Goal: Information Seeking & Learning: Learn about a topic

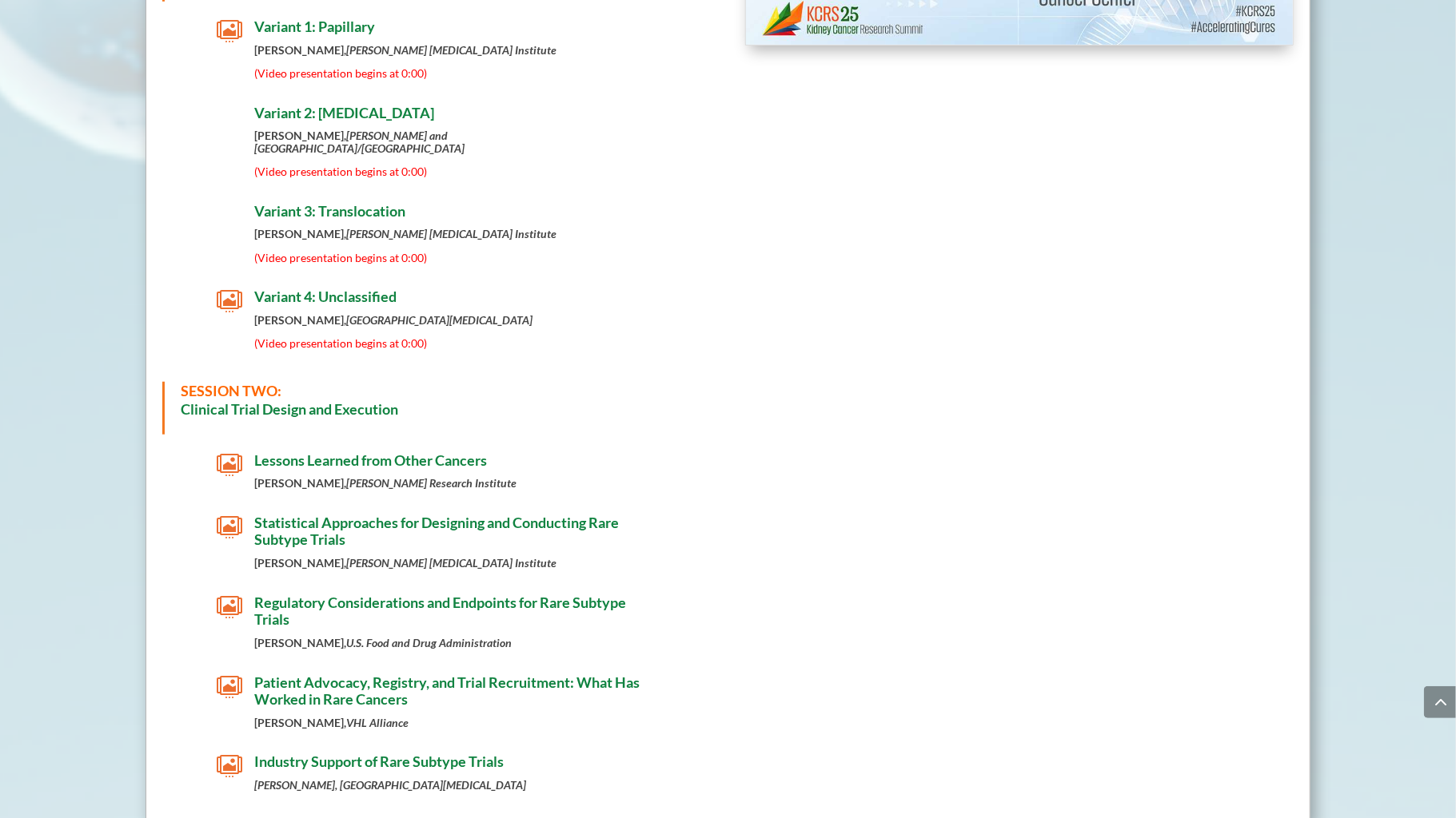
scroll to position [1032, 0]
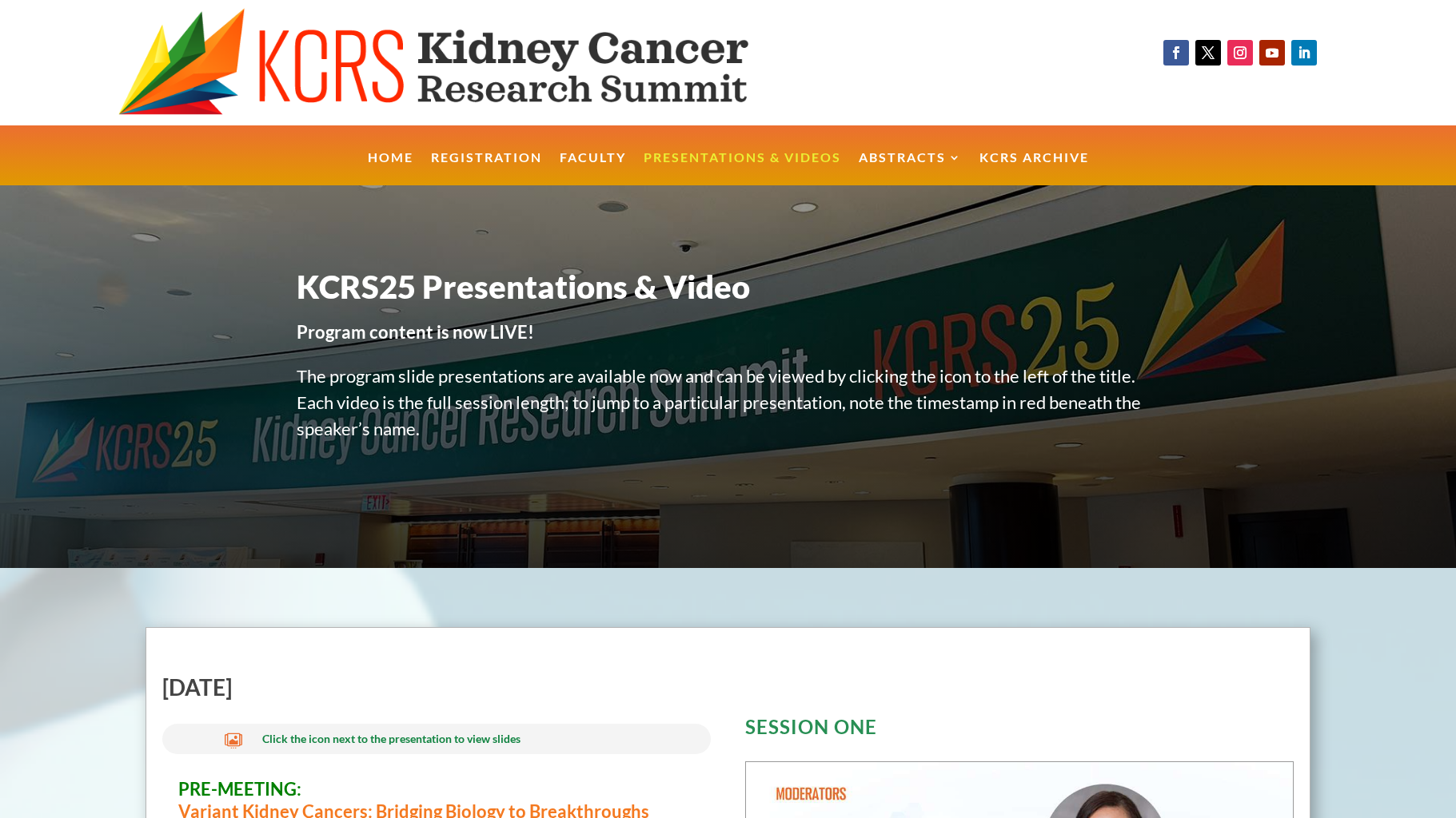
scroll to position [504, 0]
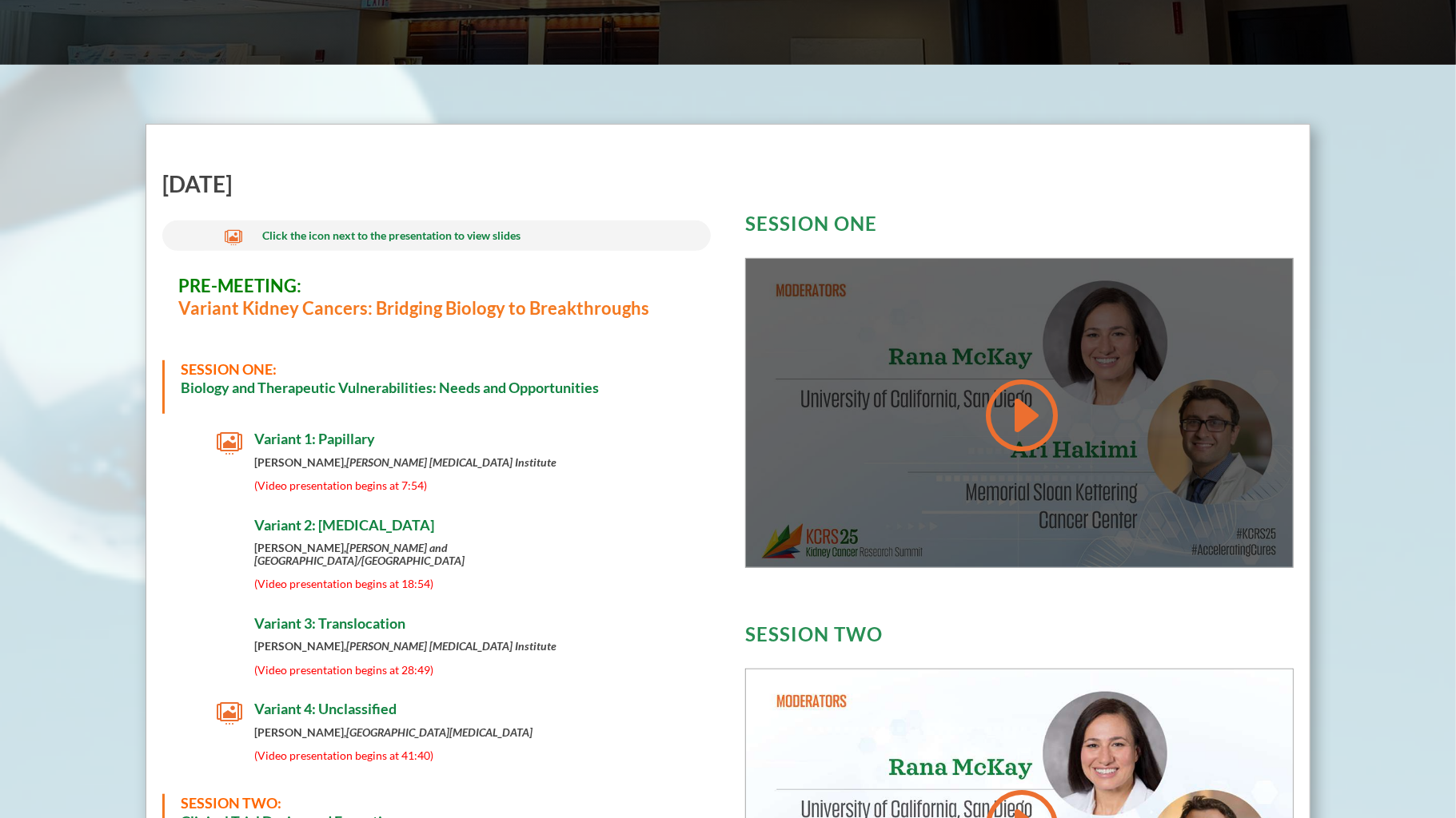
click at [1015, 413] on link at bounding box center [1018, 415] width 77 height 81
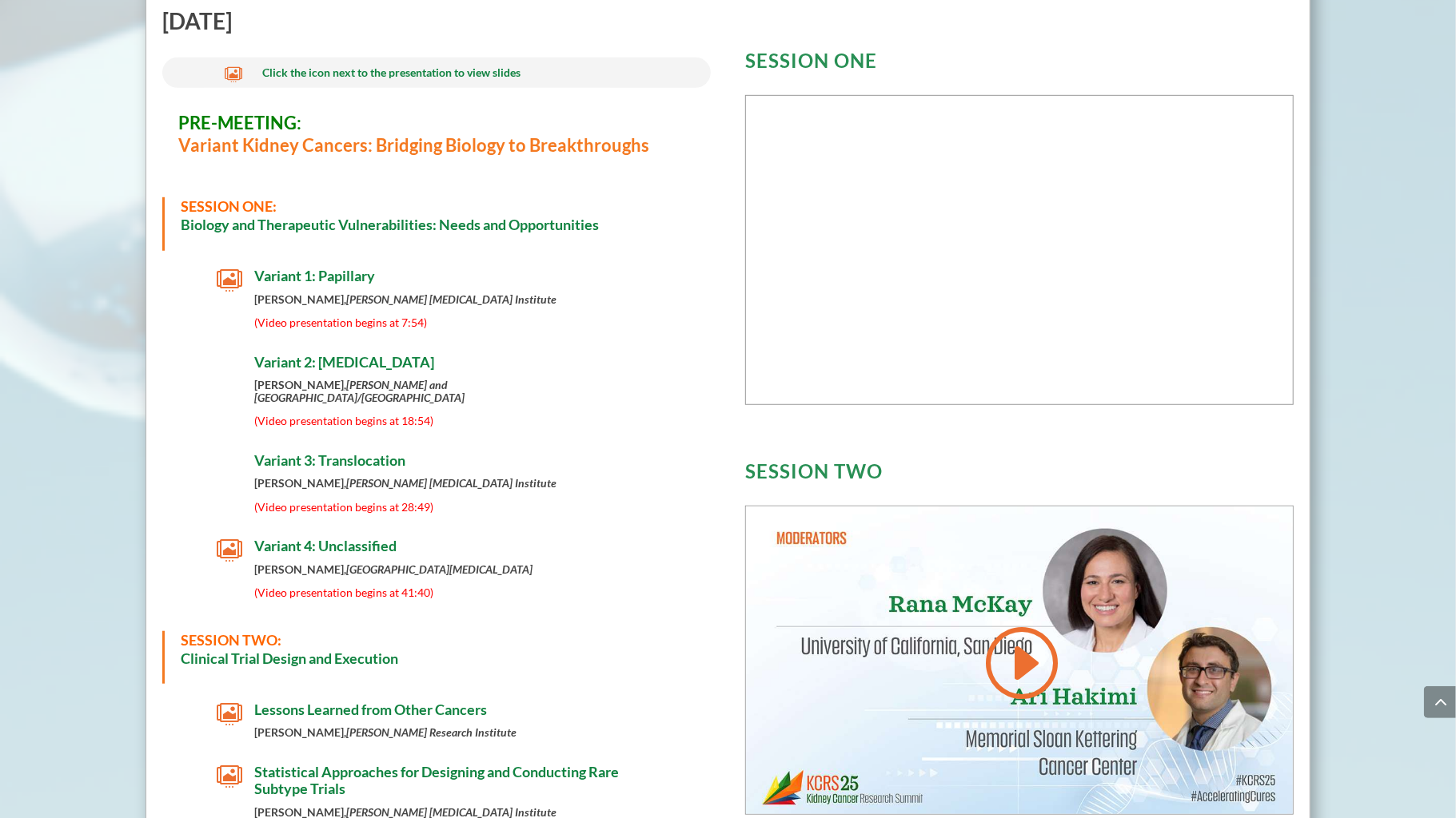
scroll to position [673, 0]
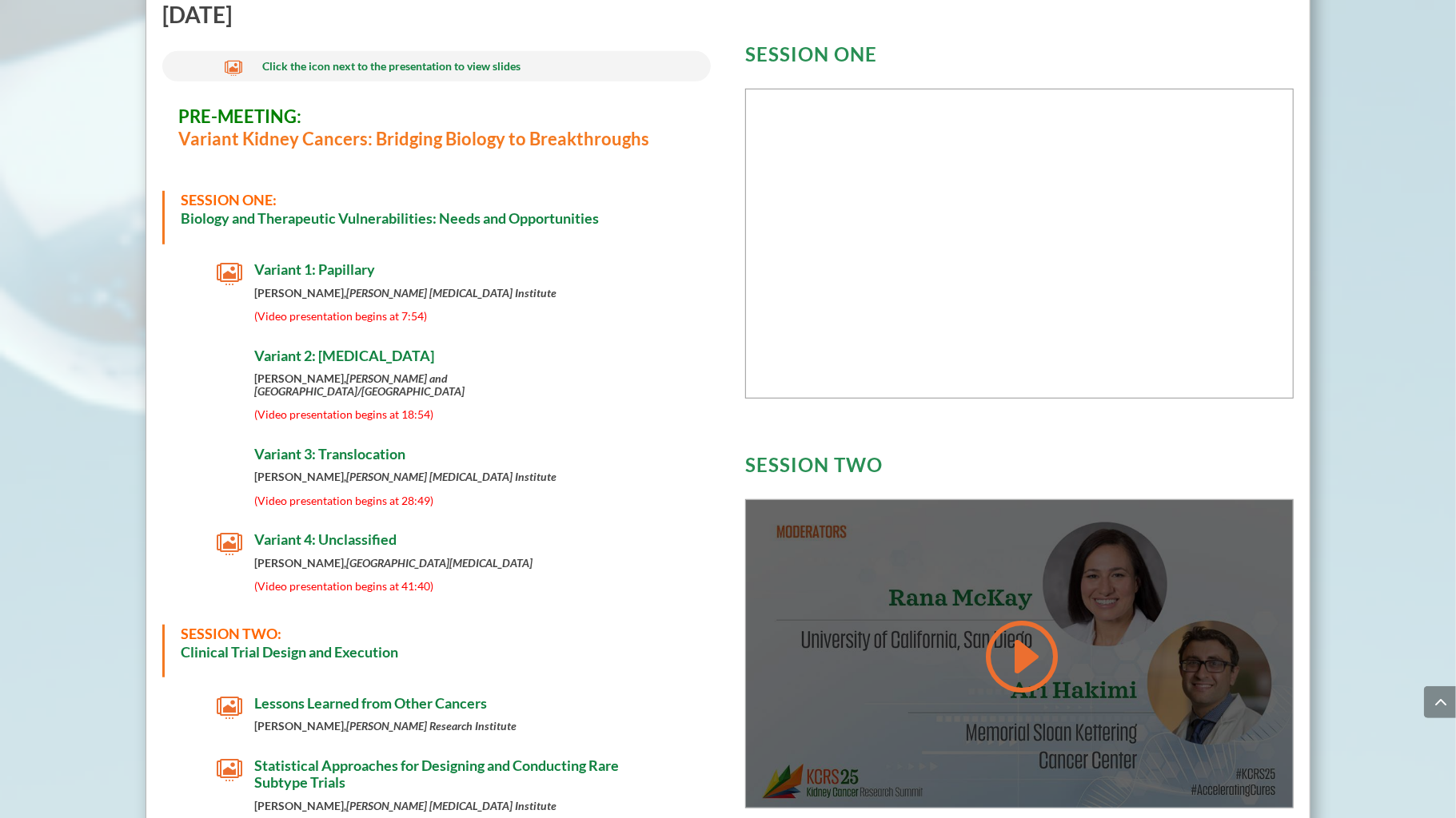
click at [1028, 651] on link at bounding box center [1018, 656] width 77 height 81
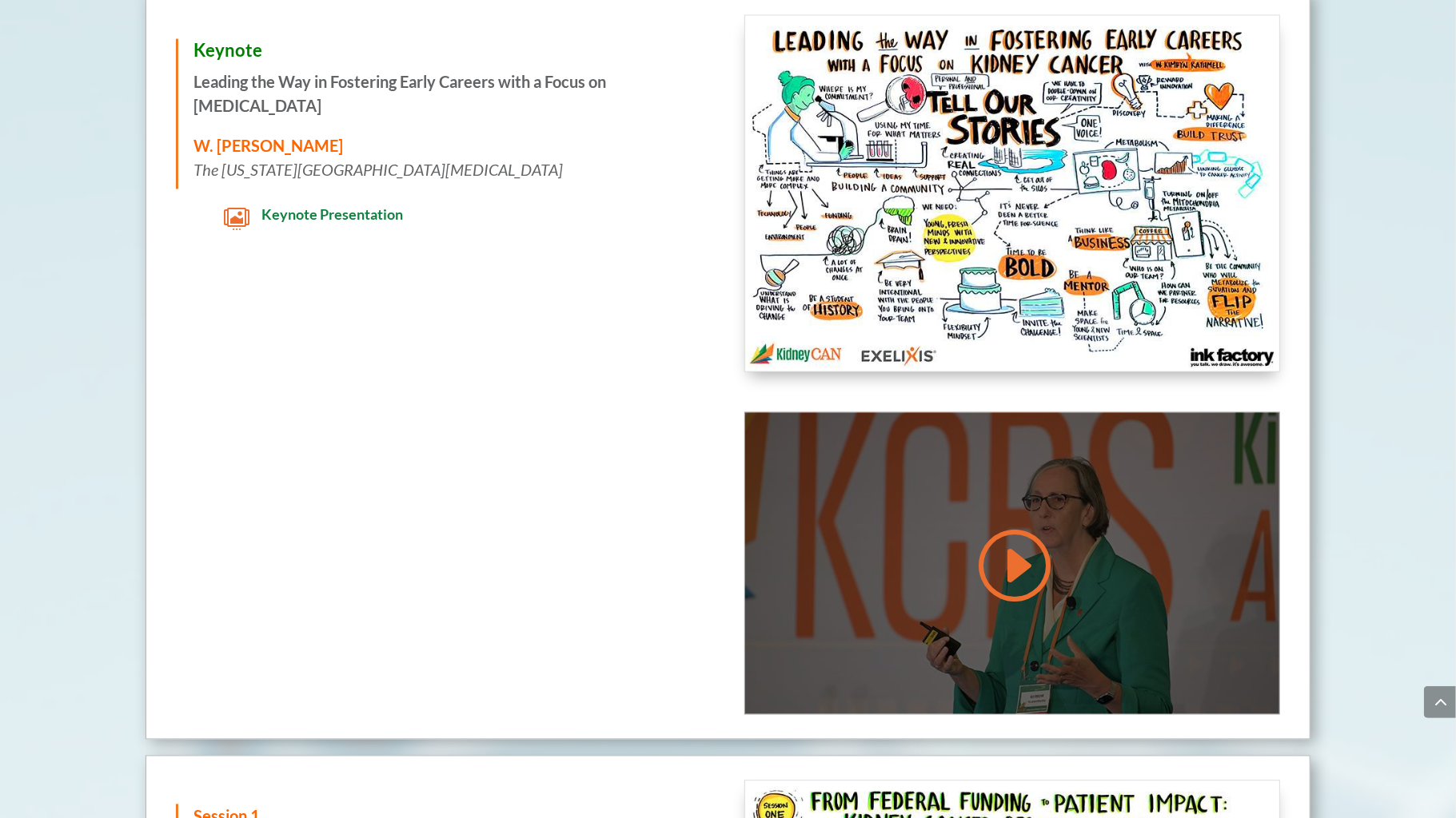
scroll to position [1854, 0]
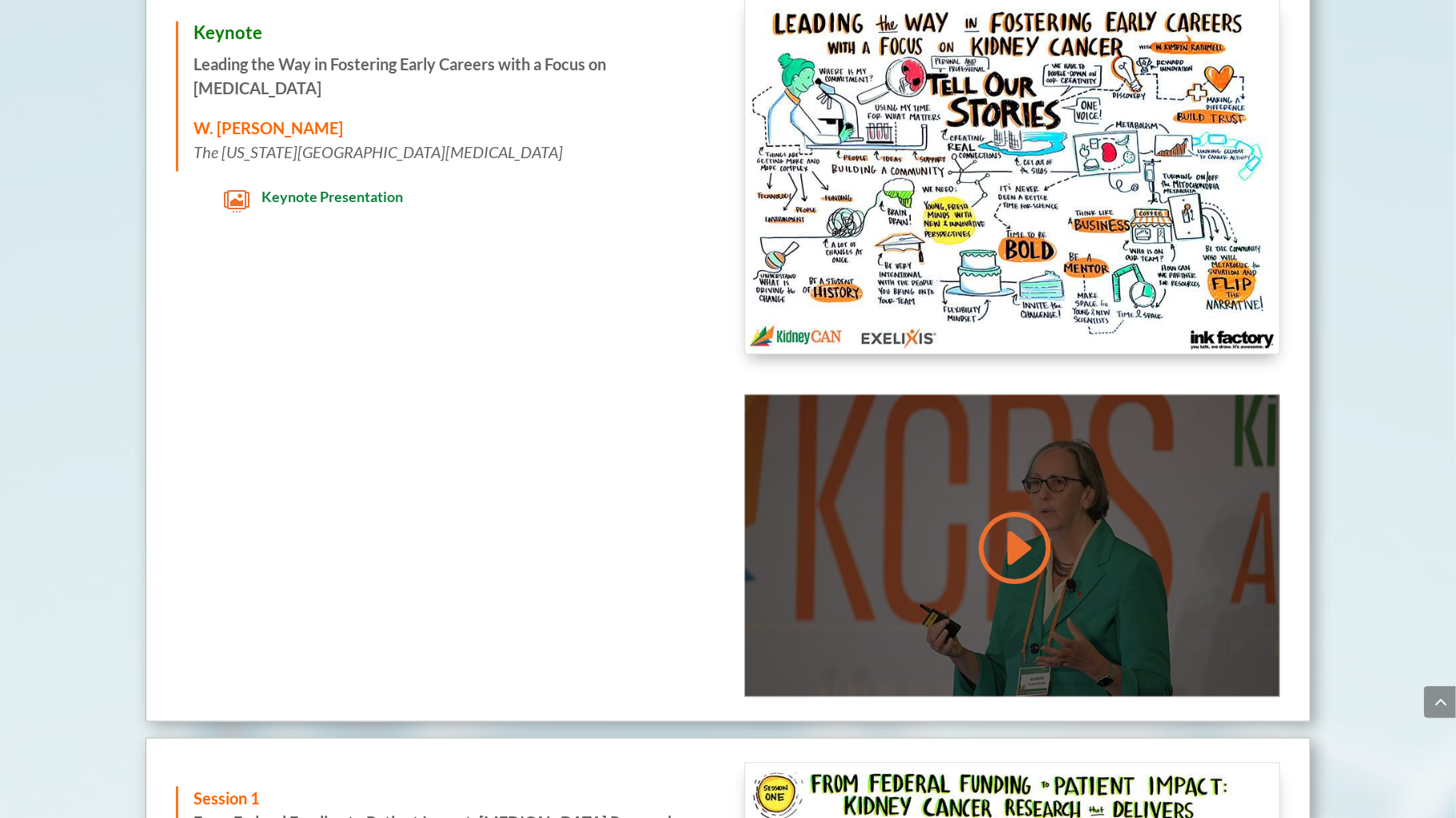
click at [1017, 509] on link at bounding box center [1012, 548] width 77 height 81
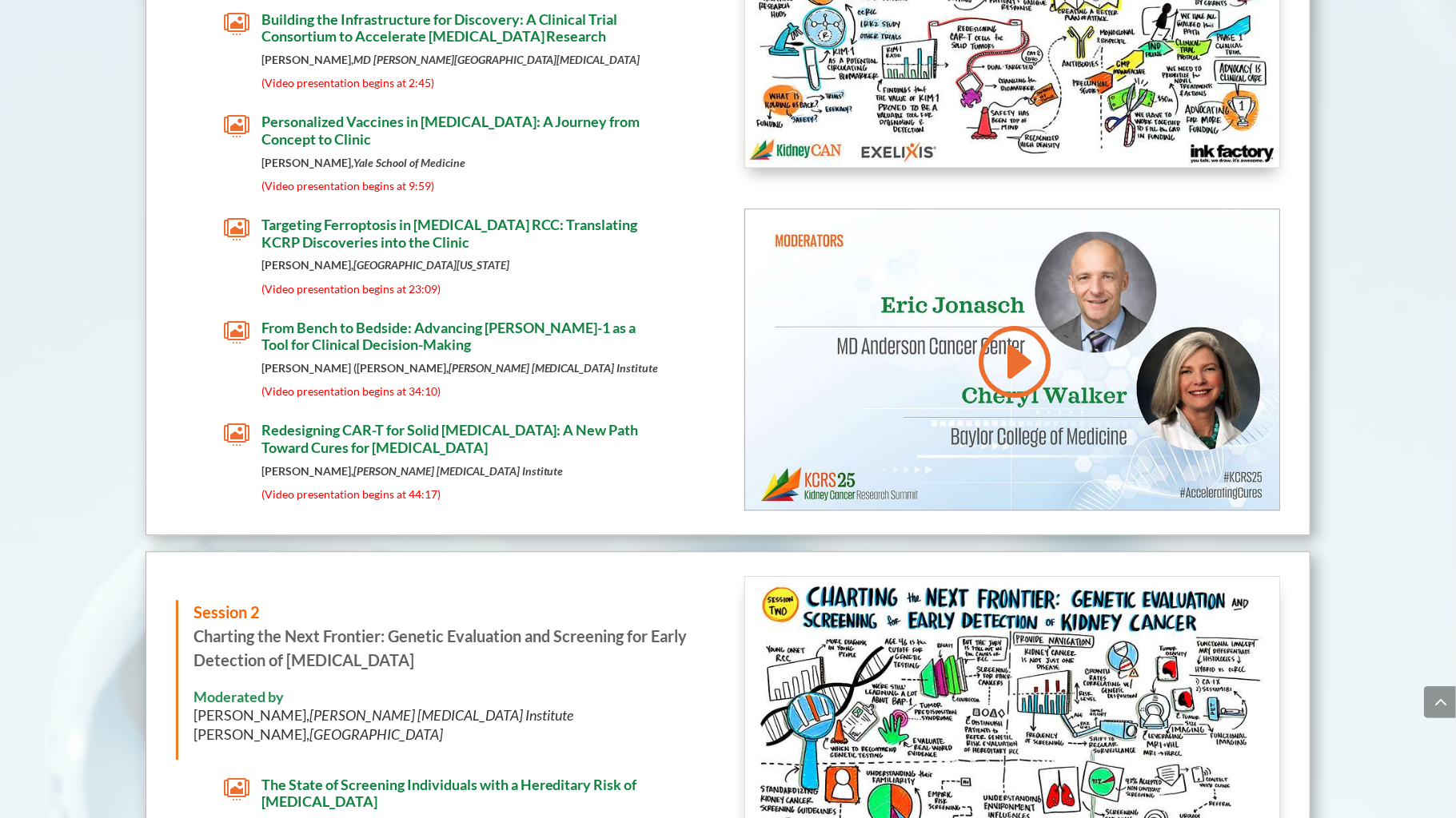
scroll to position [2820, 0]
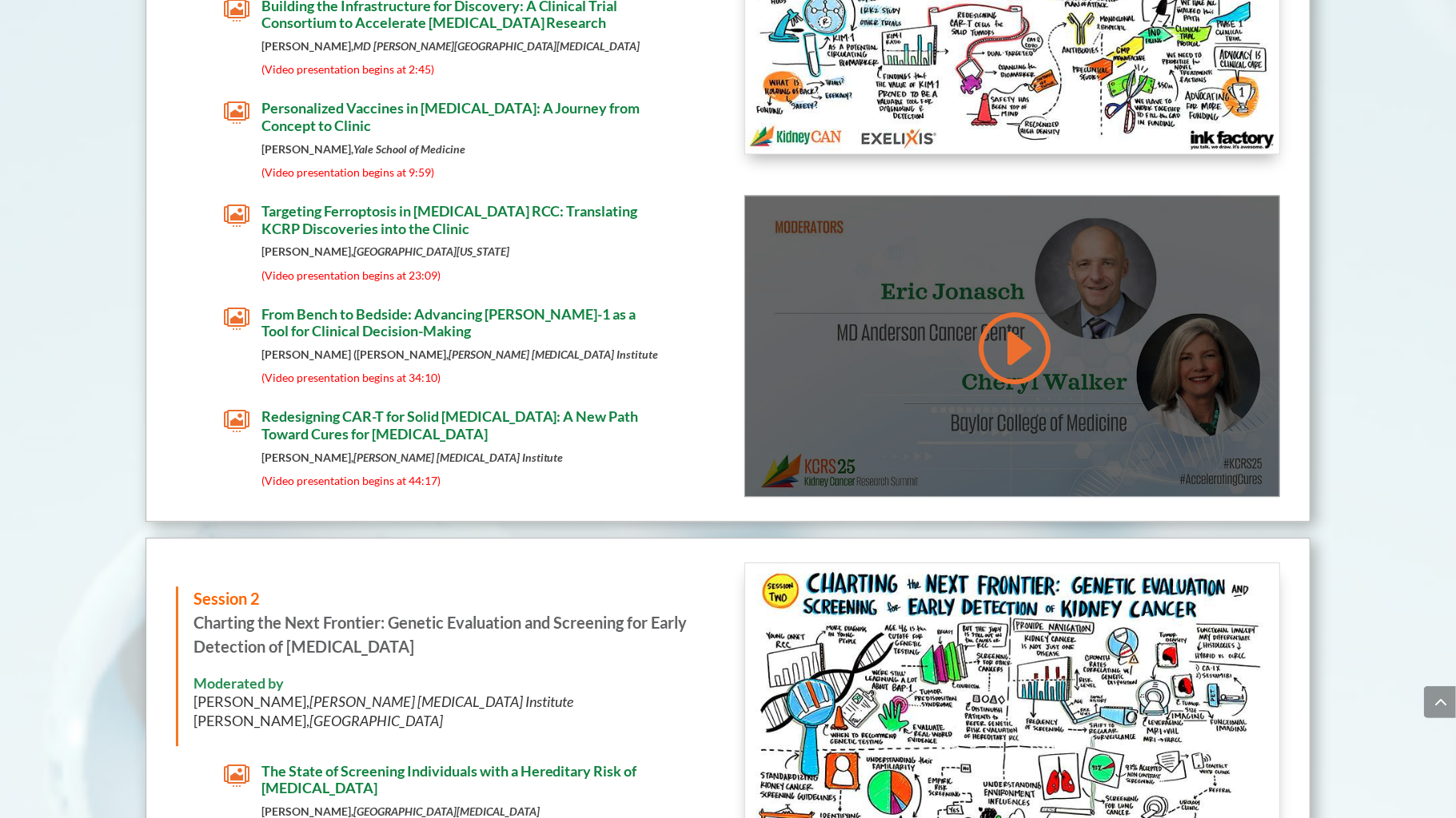
click at [999, 325] on link at bounding box center [1012, 347] width 77 height 81
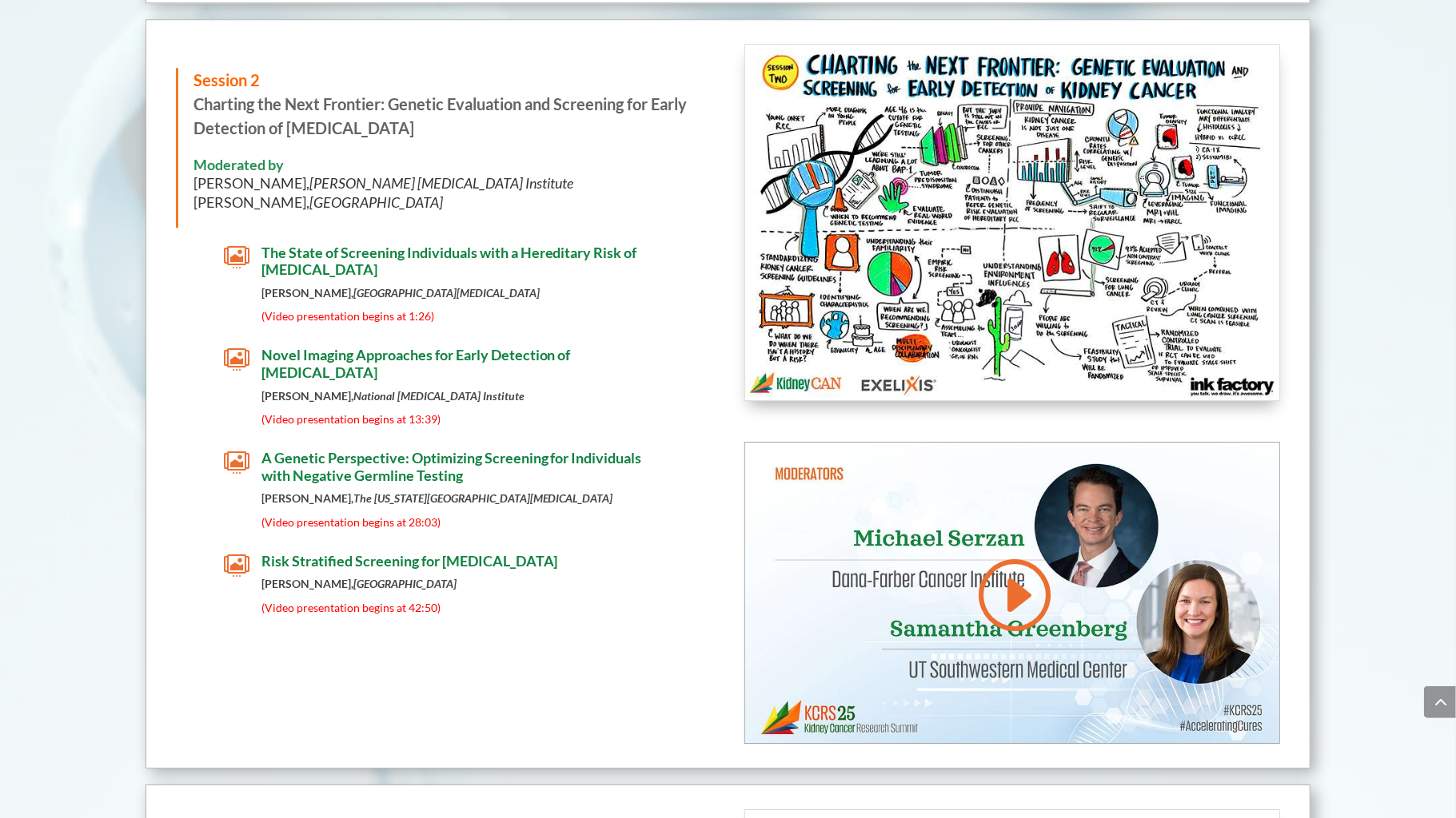
scroll to position [3345, 0]
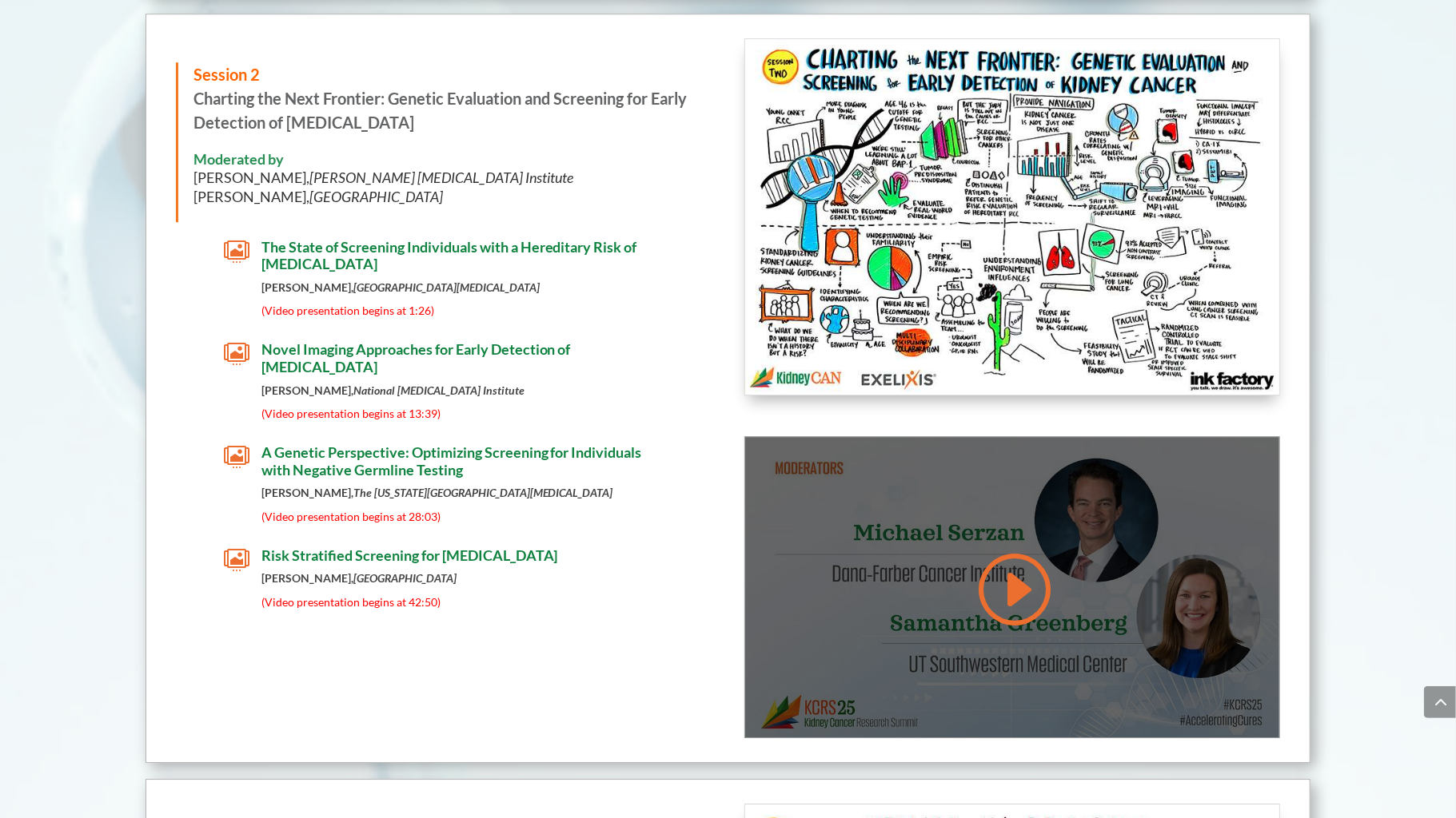
click at [1021, 554] on link at bounding box center [1012, 589] width 77 height 81
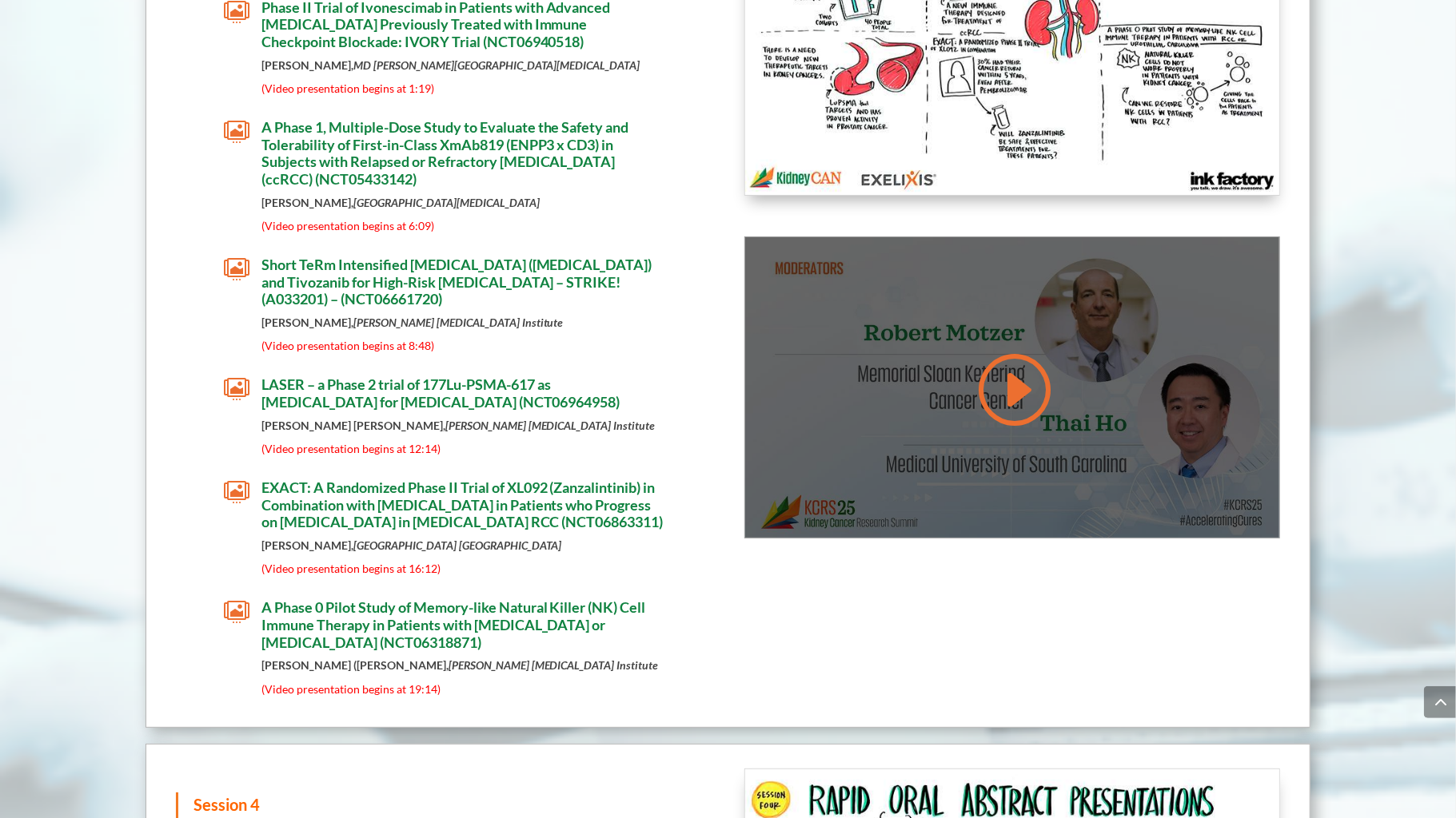
scroll to position [4330, 0]
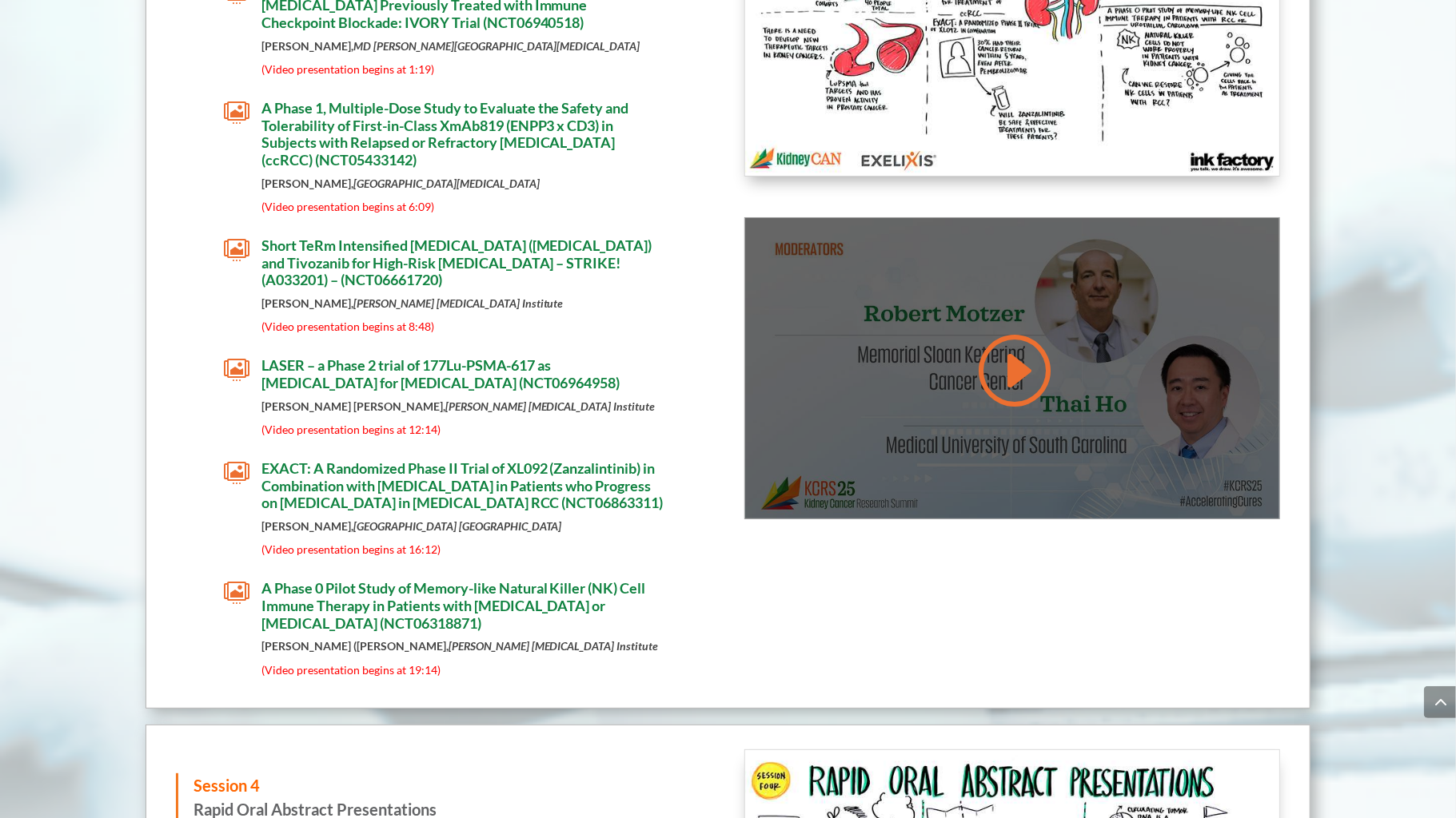
click at [1020, 330] on link at bounding box center [1012, 370] width 77 height 81
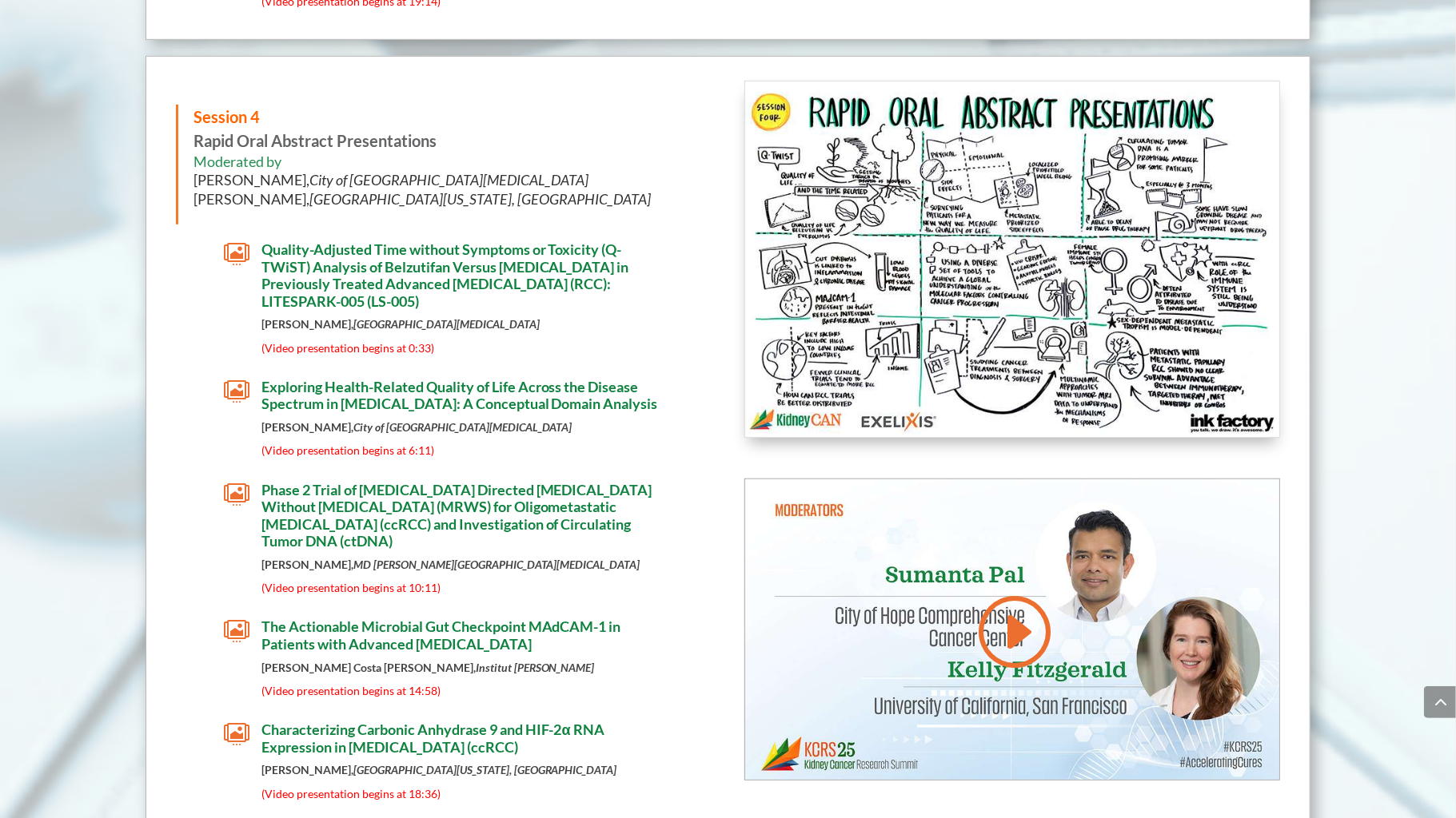
scroll to position [5049, 0]
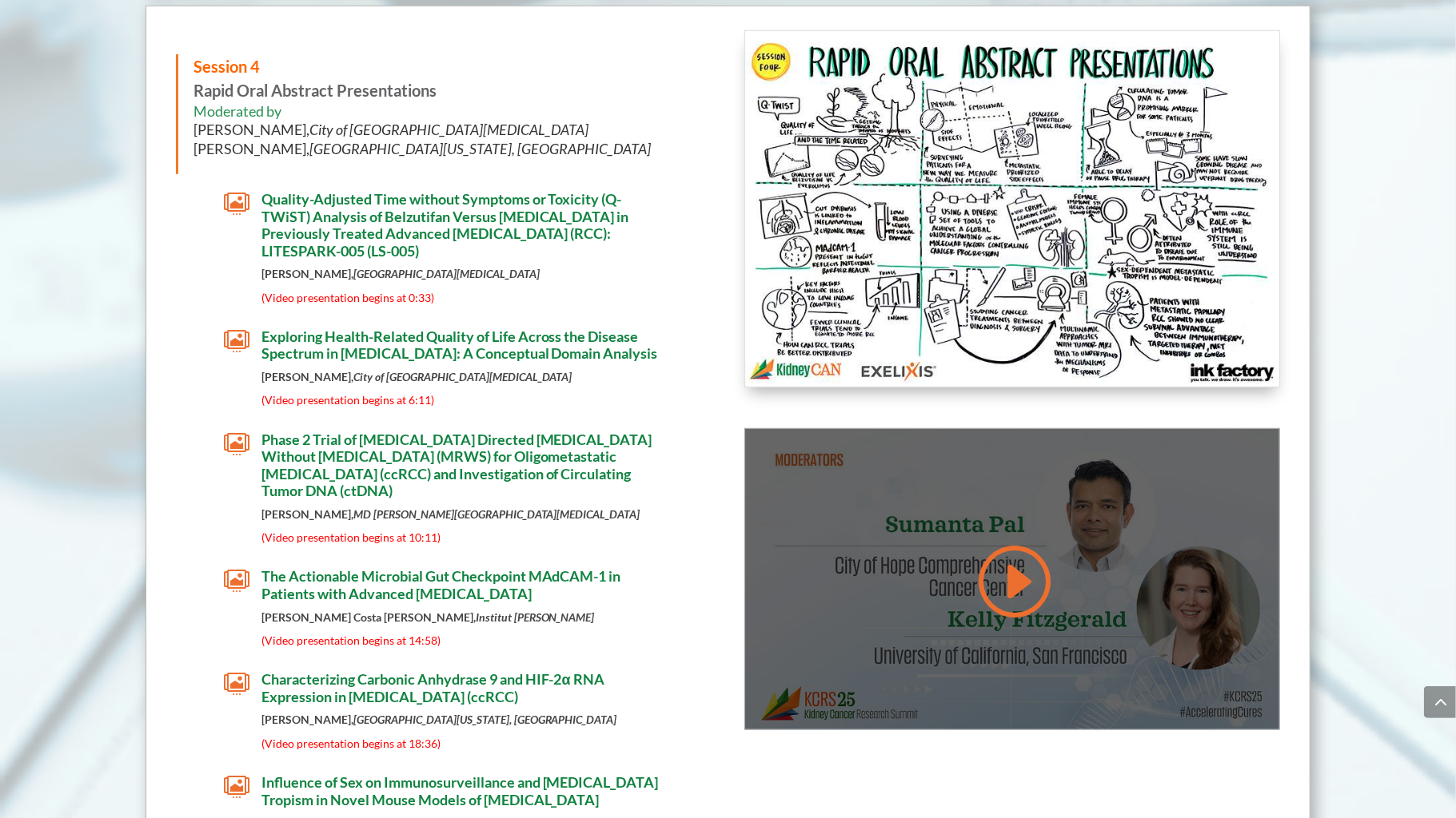
click at [1015, 541] on link at bounding box center [1012, 581] width 77 height 81
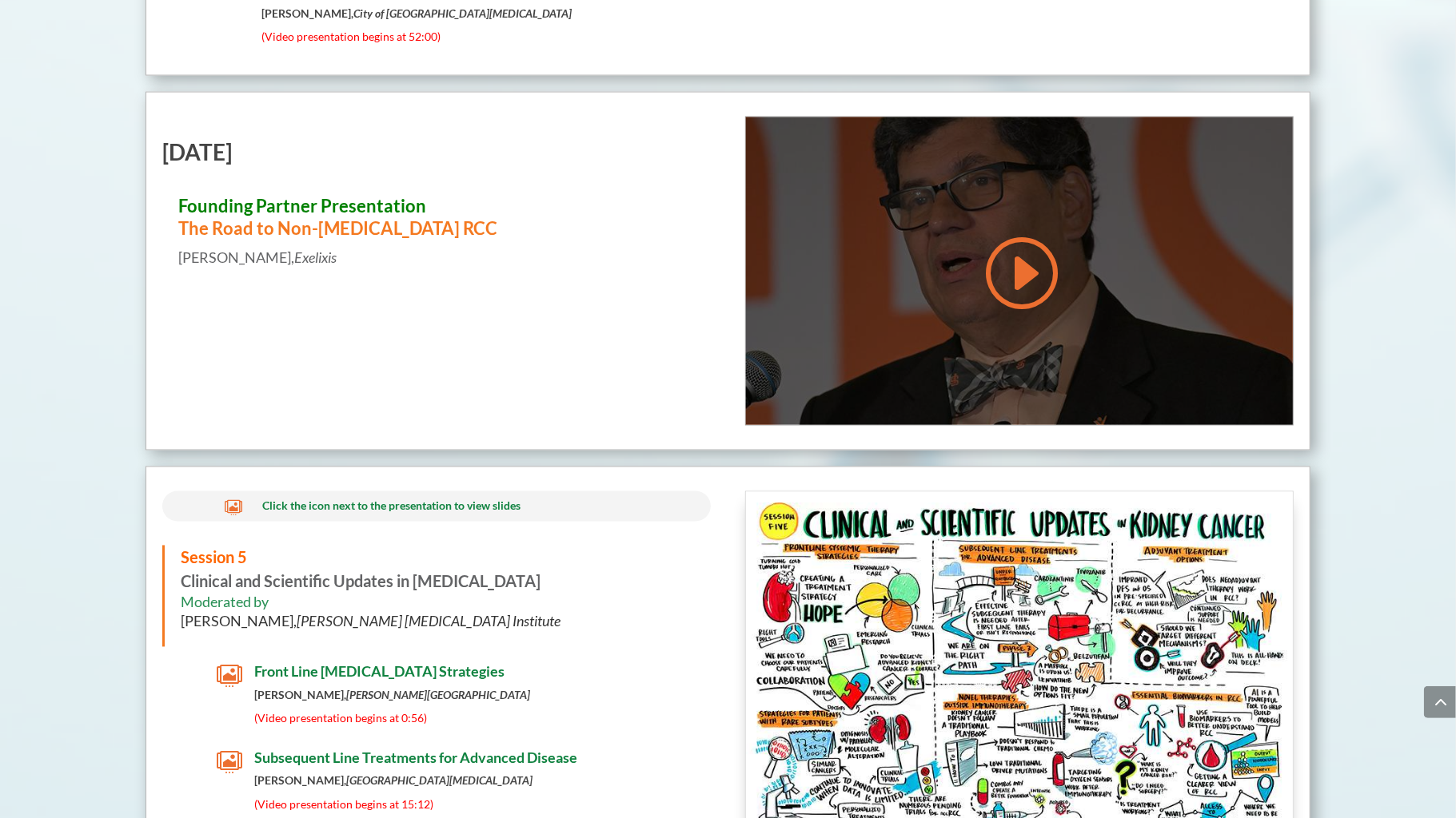
scroll to position [6252, 0]
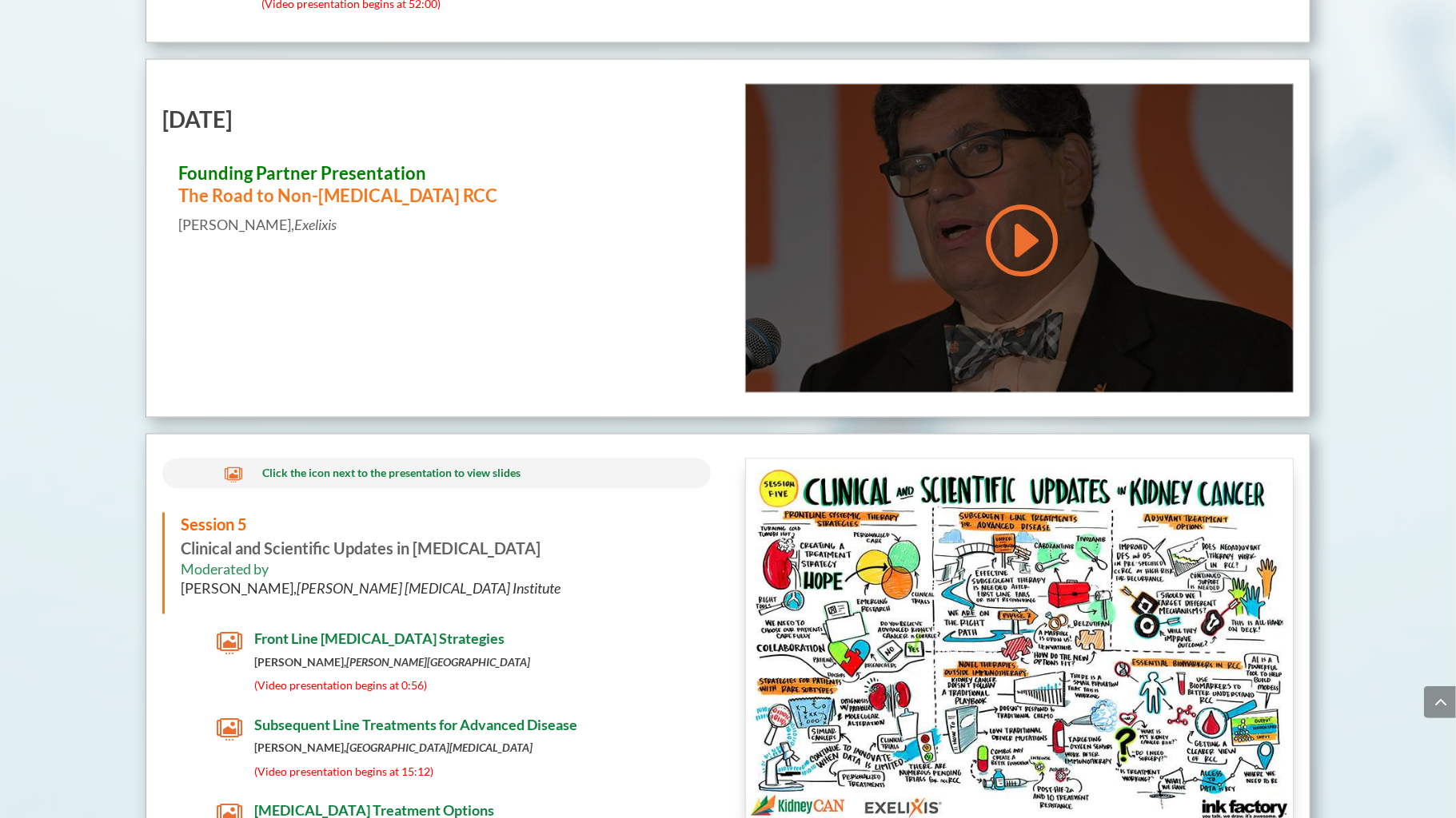
click at [1017, 202] on link at bounding box center [1018, 240] width 77 height 81
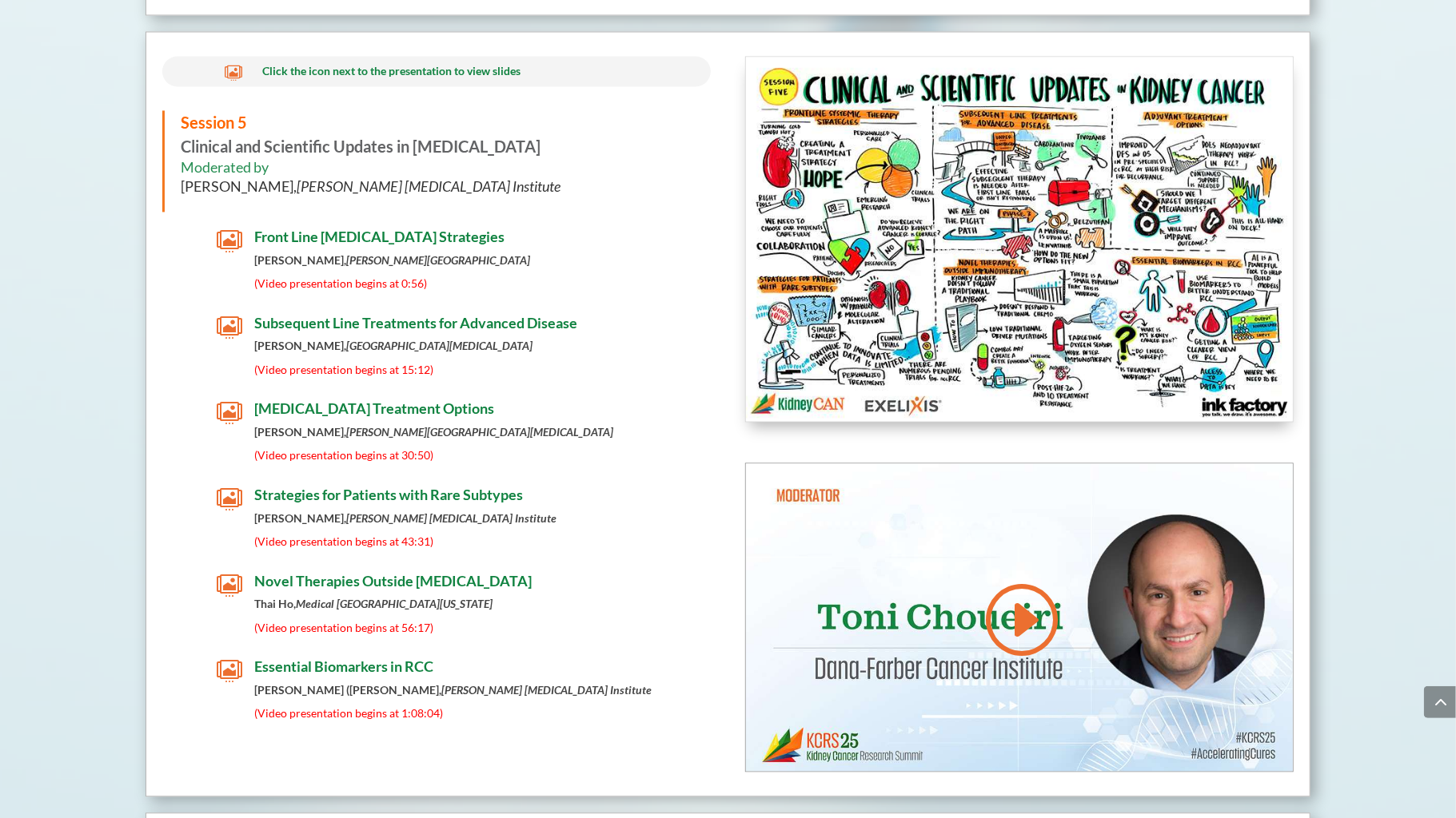
scroll to position [6868, 0]
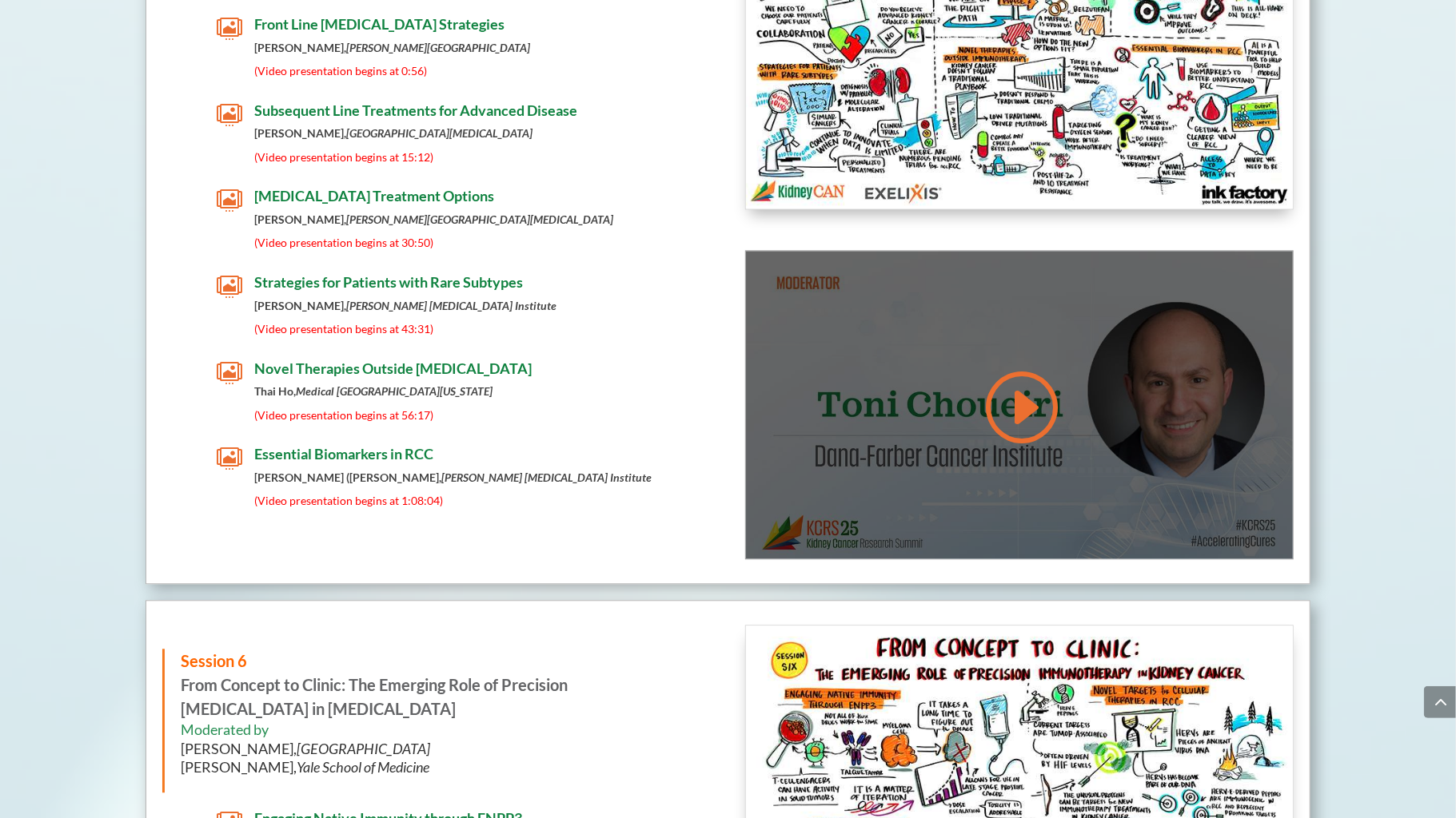
click at [1024, 367] on link at bounding box center [1018, 407] width 77 height 81
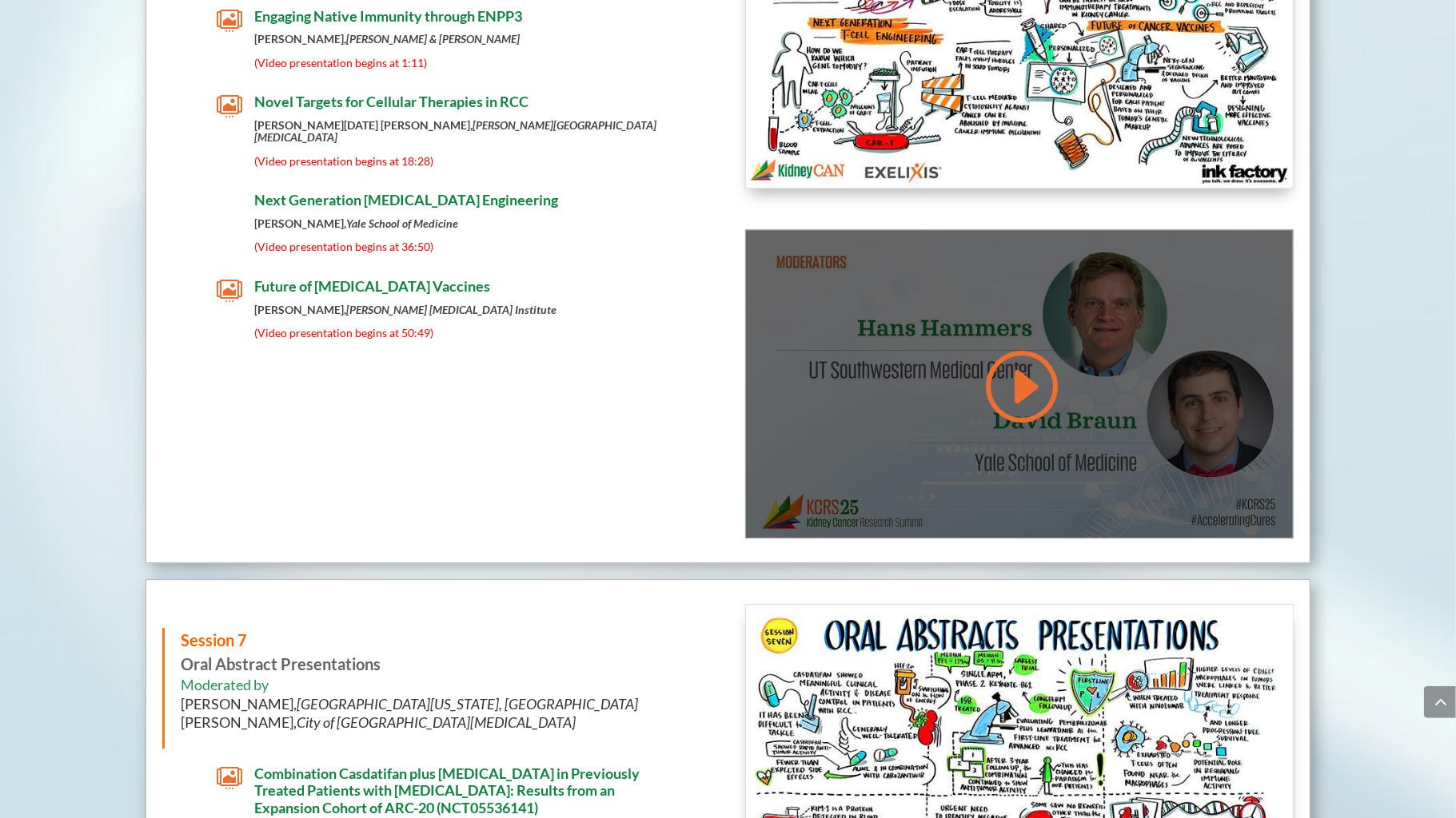
scroll to position [7684, 0]
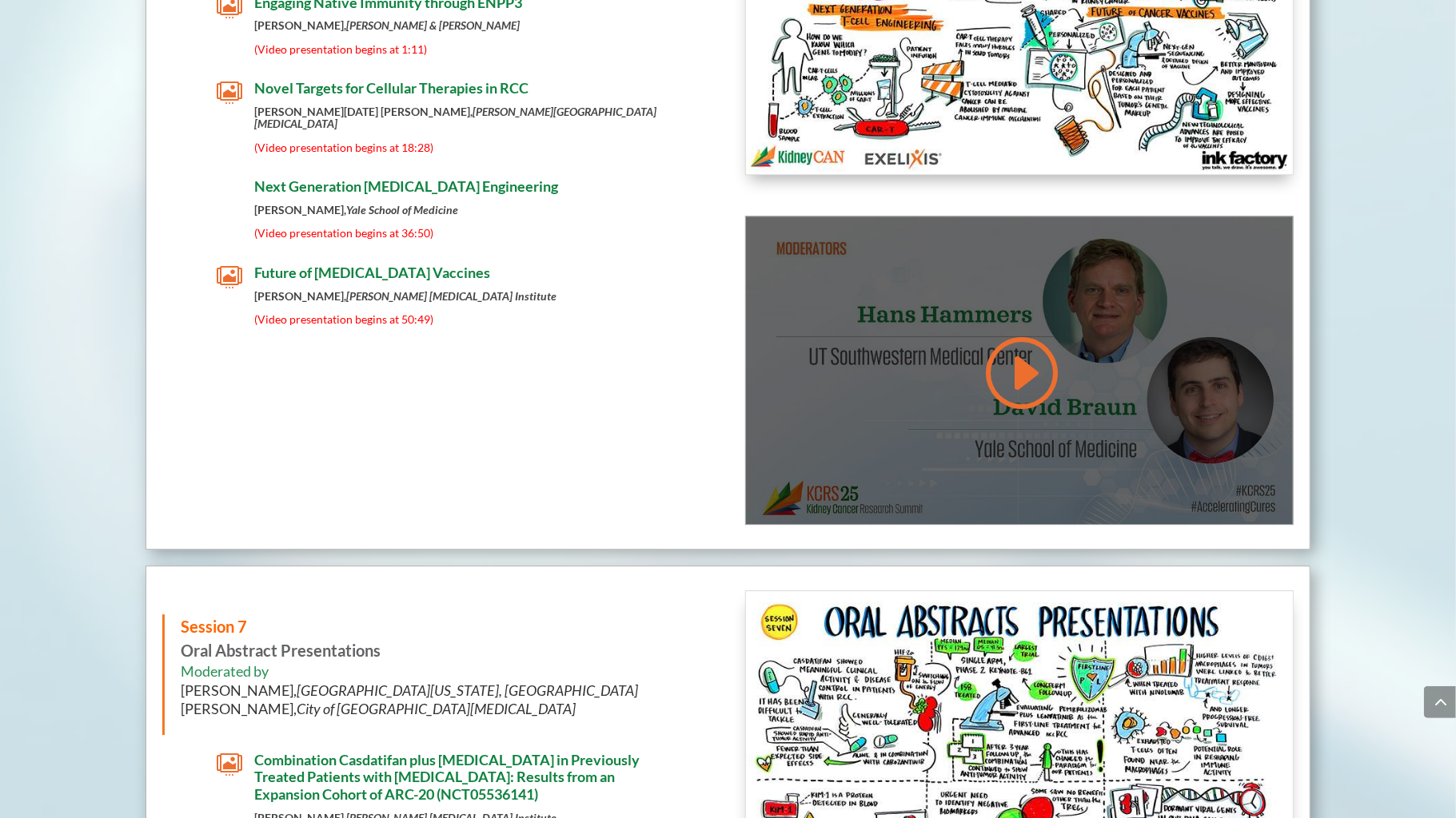
click at [1011, 342] on link at bounding box center [1018, 372] width 77 height 81
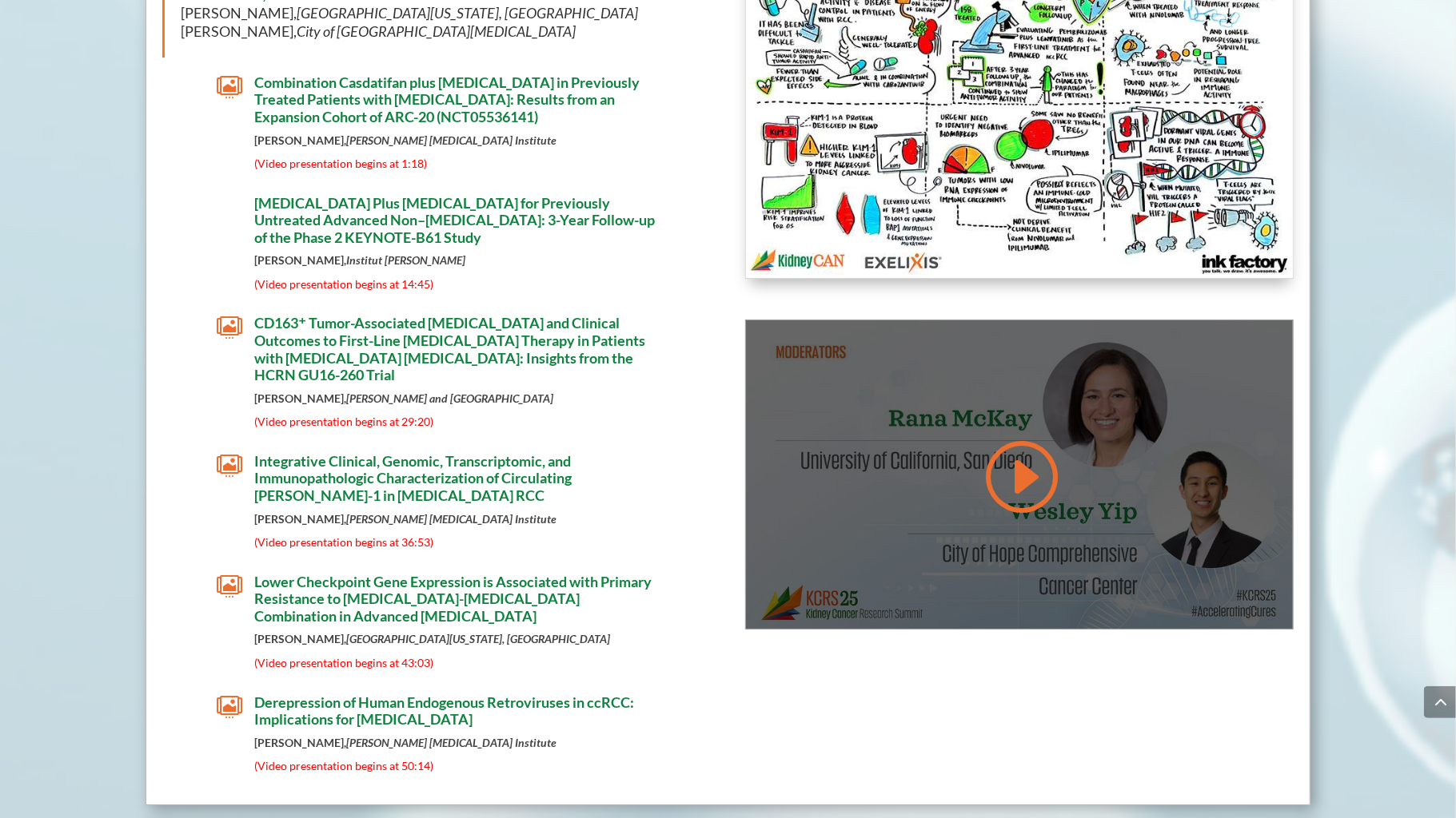
scroll to position [8368, 0]
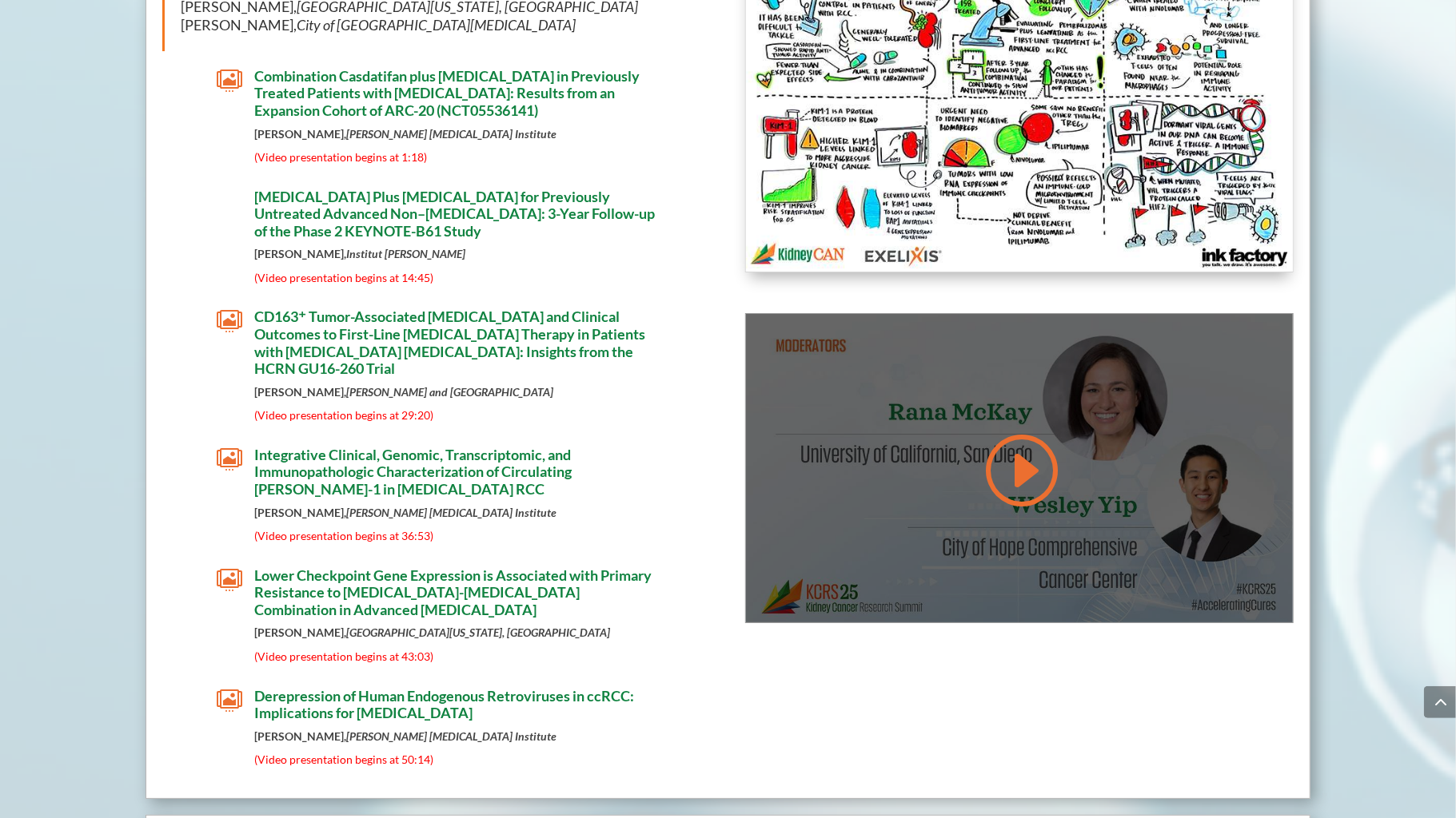
click at [1028, 430] on link at bounding box center [1018, 470] width 77 height 81
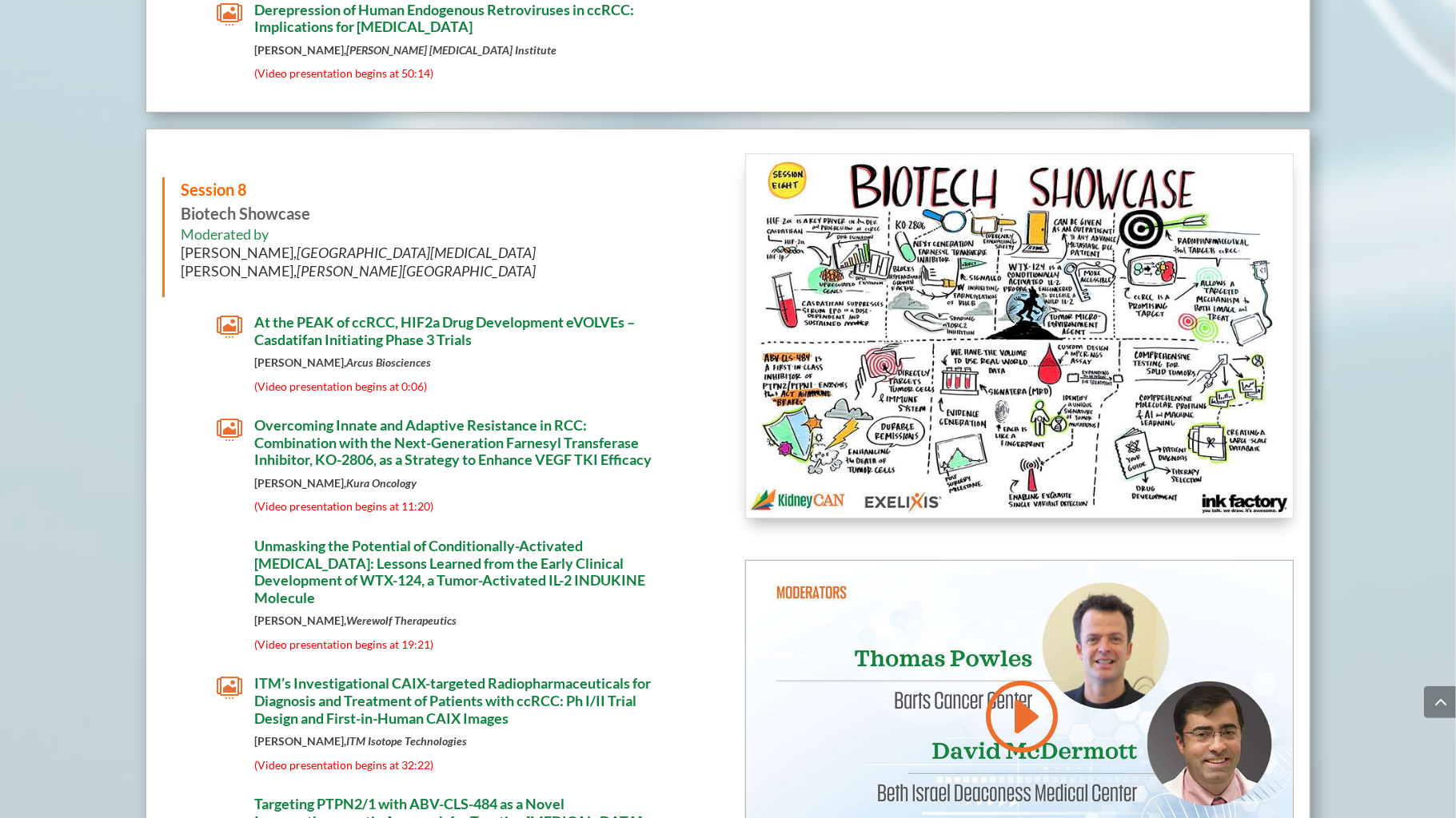
scroll to position [9133, 0]
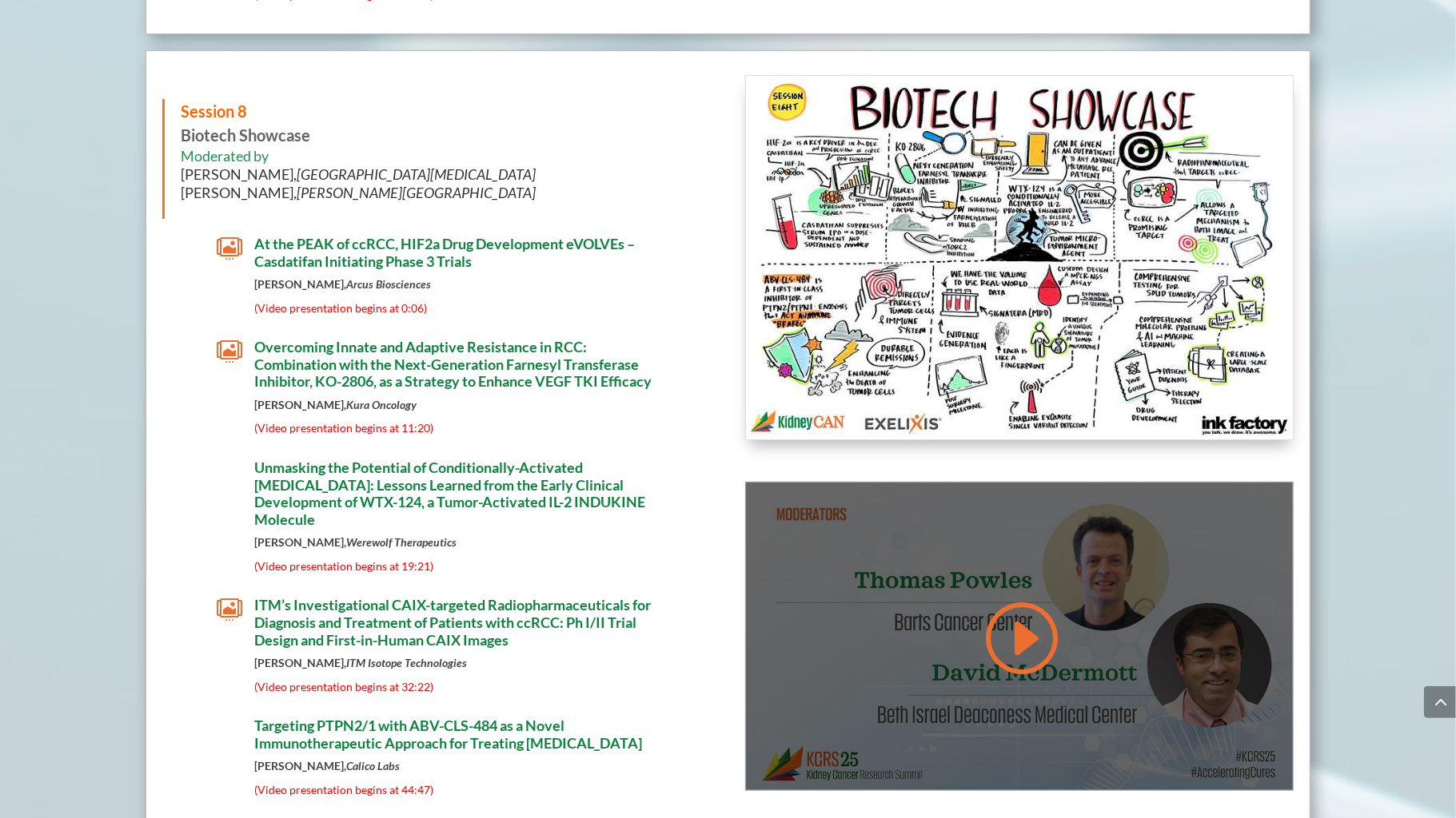
click at [1039, 598] on link at bounding box center [1018, 638] width 77 height 81
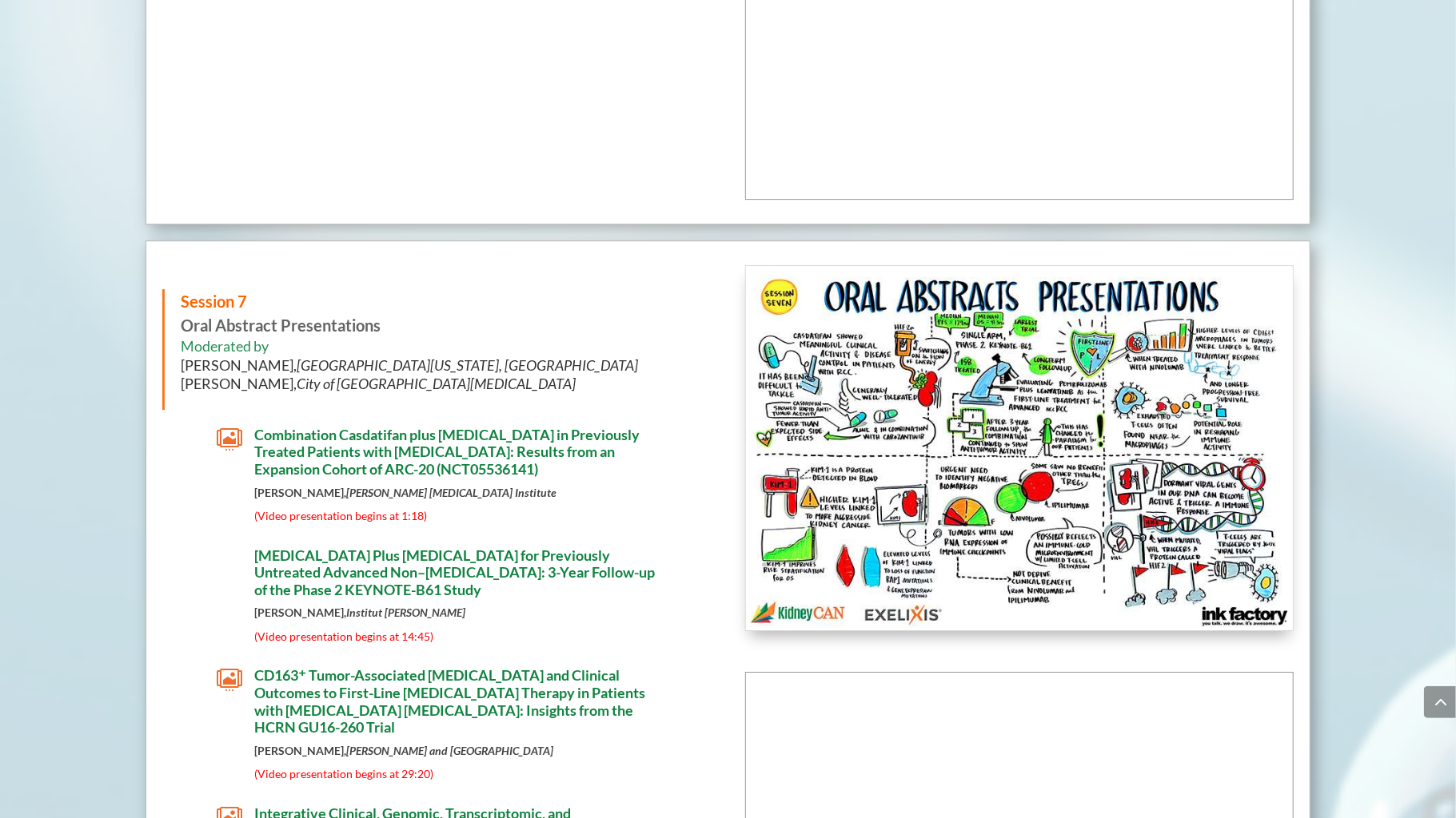
scroll to position [8089, 0]
